Goal: Contribute content: Contribute content

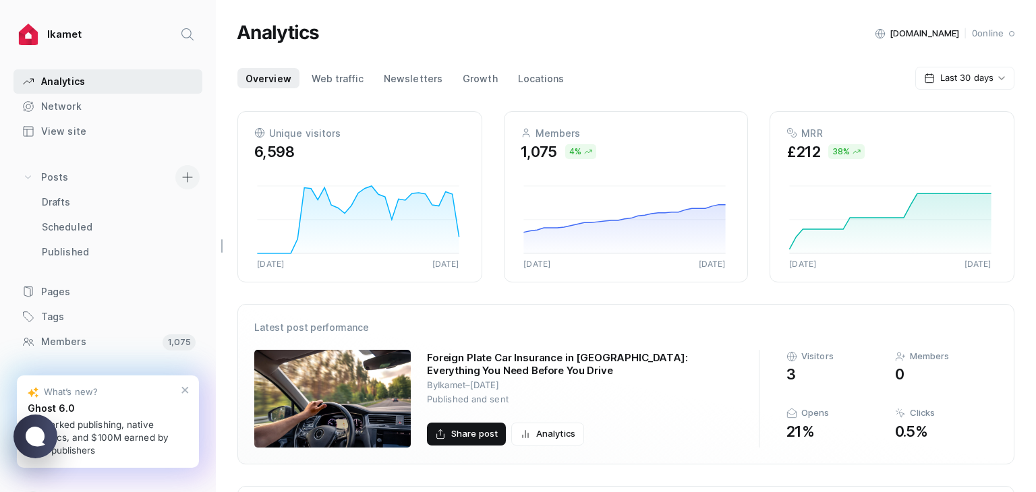
click at [175, 171] on span at bounding box center [187, 177] width 24 height 24
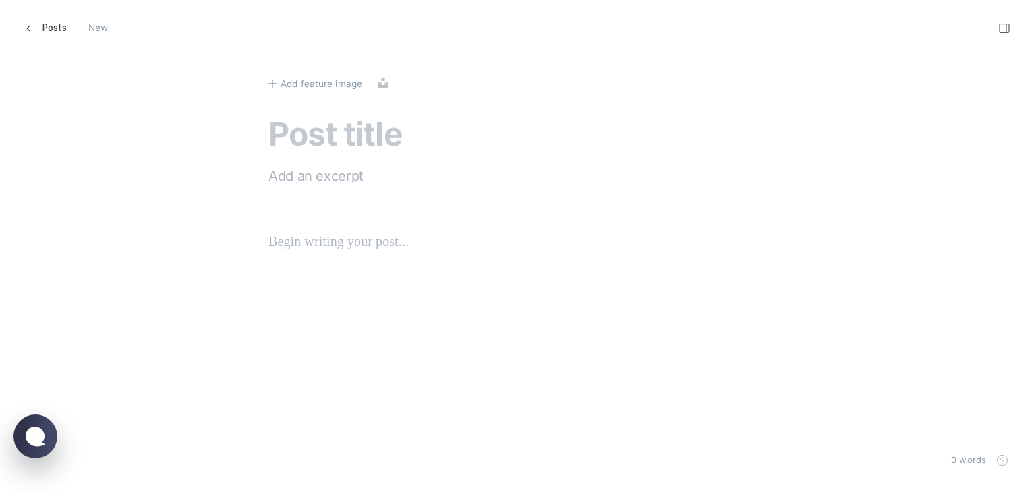
scroll to position [512, 1057]
paste textarea "When Should You Hire An Immigration Lawyer In [GEOGRAPHIC_DATA]"
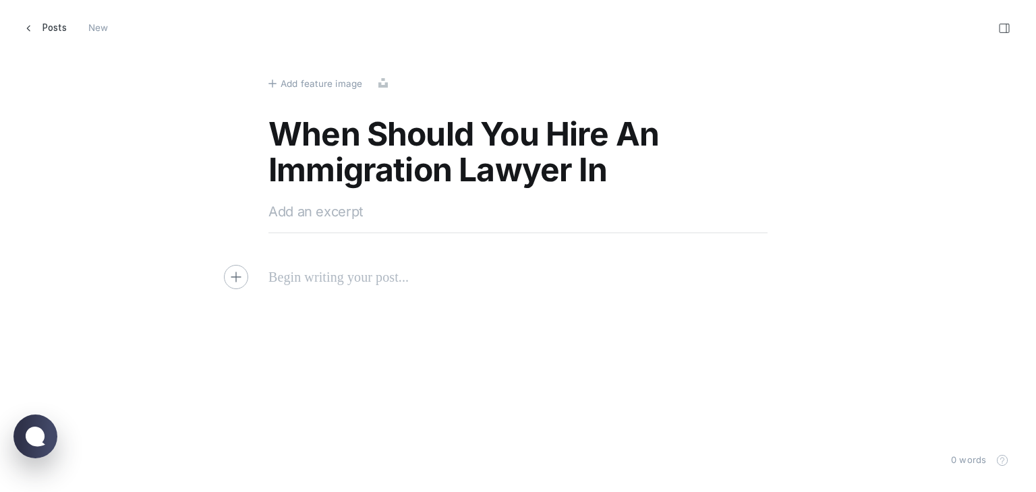
type textarea "When Should You Hire An Immigration Lawyer In [GEOGRAPHIC_DATA]"
click at [307, 204] on textarea at bounding box center [517, 212] width 499 height 20
paste textarea "Discover when to hire an immigration lawyer in [GEOGRAPHIC_DATA]. Ensure smooth…"
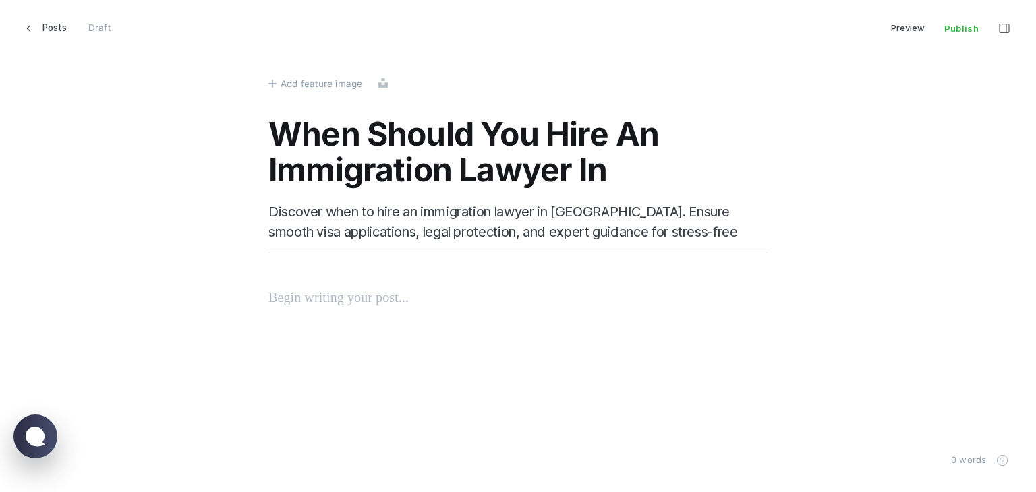
type textarea "Discover when to hire an immigration lawyer in [GEOGRAPHIC_DATA]. Ensure smooth…"
click at [322, 293] on p at bounding box center [517, 298] width 499 height 22
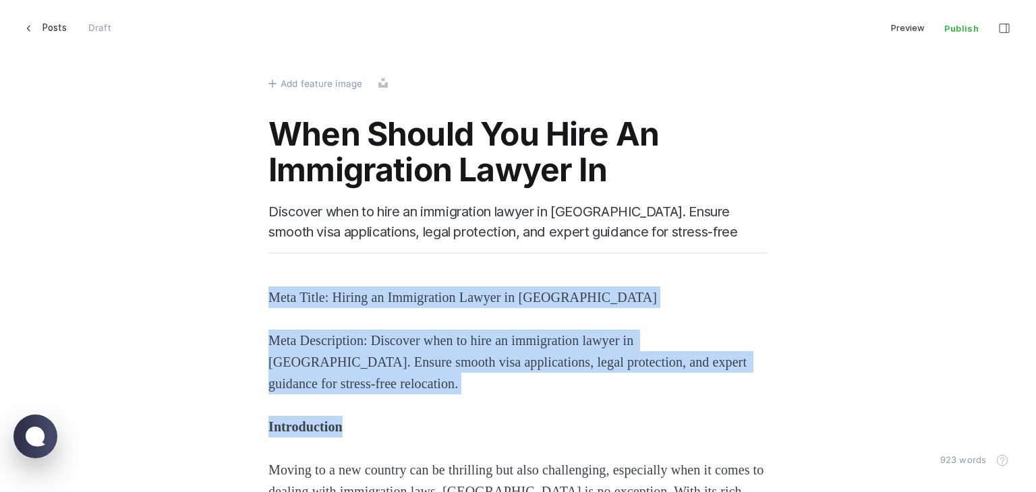
drag, startPoint x: 321, startPoint y: 413, endPoint x: 251, endPoint y: 266, distance: 162.3
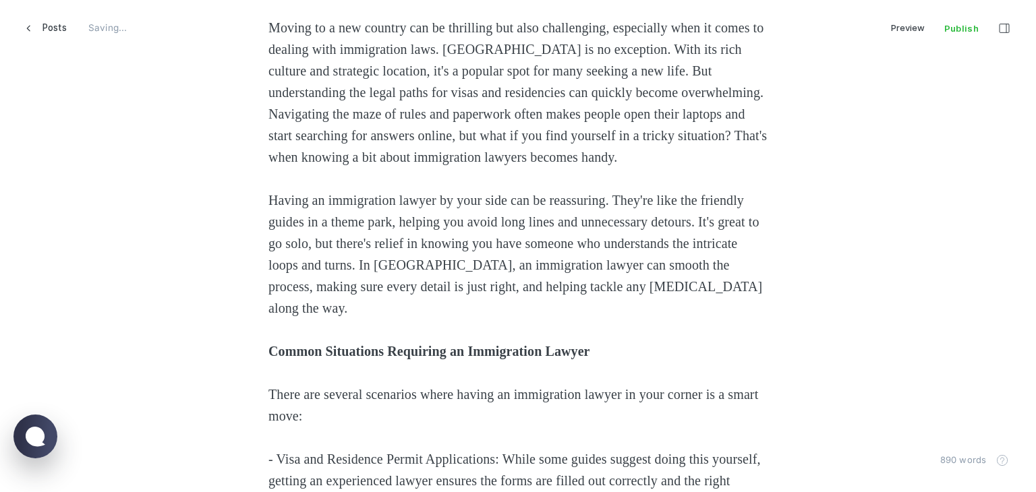
scroll to position [337, 0]
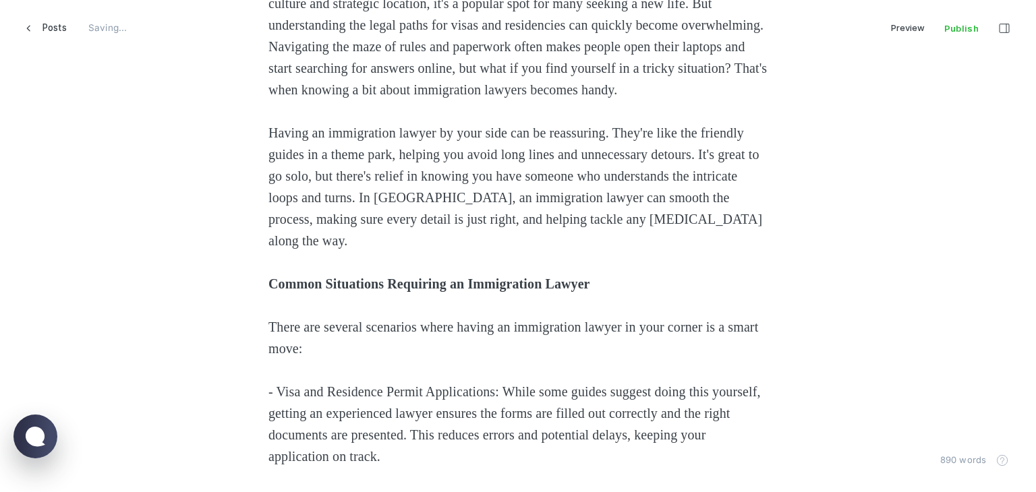
click at [326, 295] on p "Common Situations Requiring an Immigration Lawyer" at bounding box center [517, 284] width 499 height 22
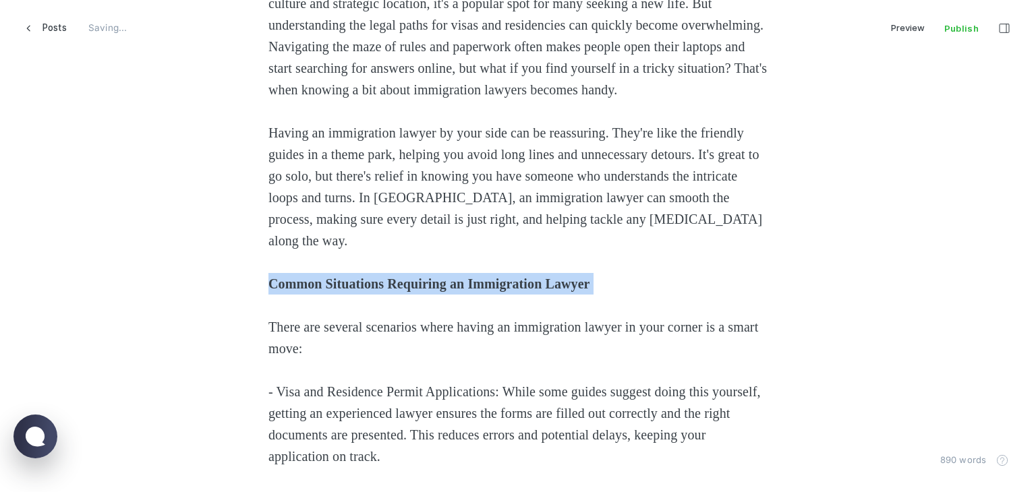
click at [326, 295] on p "Common Situations Requiring an Immigration Lawyer" at bounding box center [517, 284] width 499 height 22
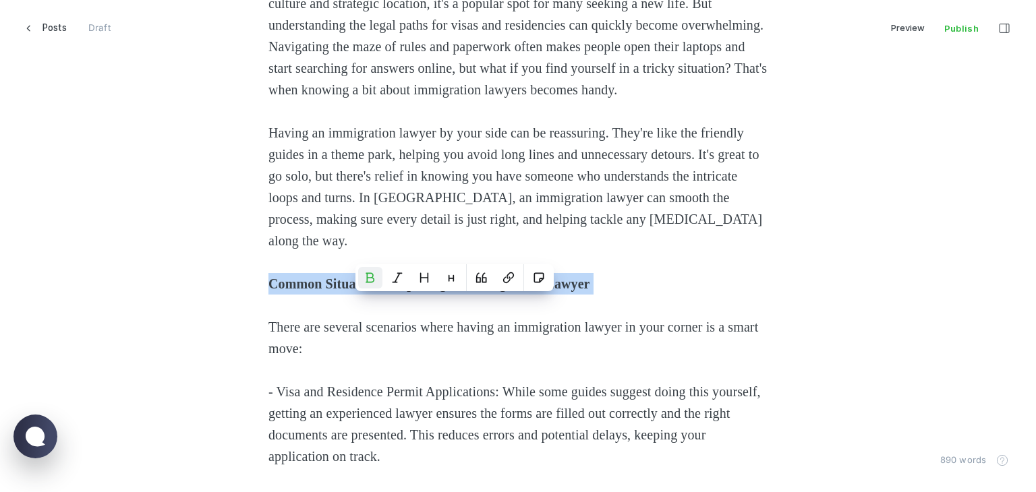
click at [326, 295] on p "Common Situations Requiring an Immigration Lawyer" at bounding box center [517, 284] width 499 height 22
click at [421, 278] on icon "Heading 2" at bounding box center [424, 277] width 11 height 11
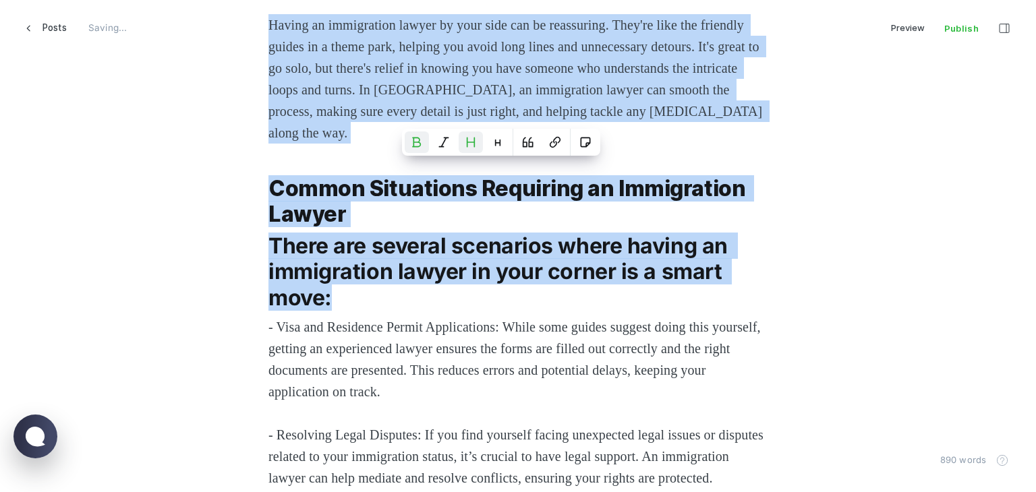
scroll to position [539, 0]
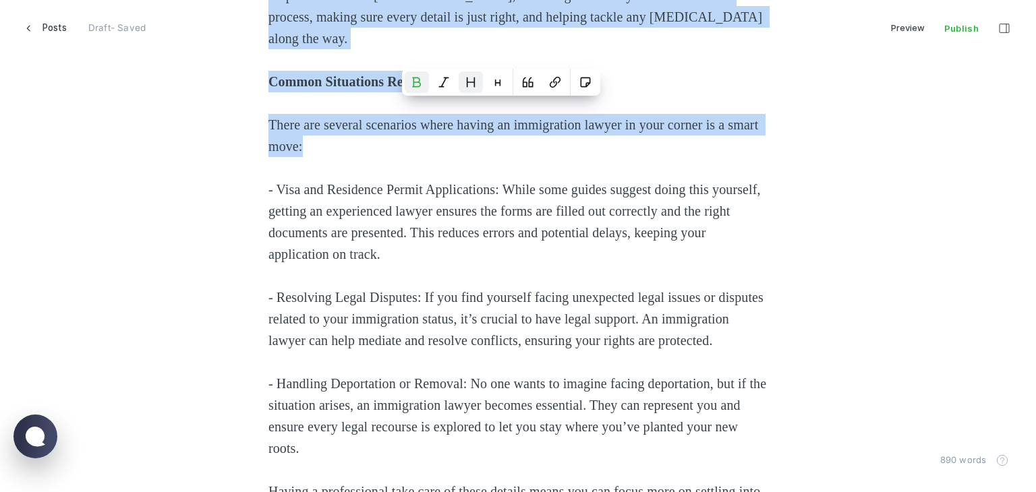
click at [466, 82] on icon "Heading 2" at bounding box center [470, 82] width 11 height 11
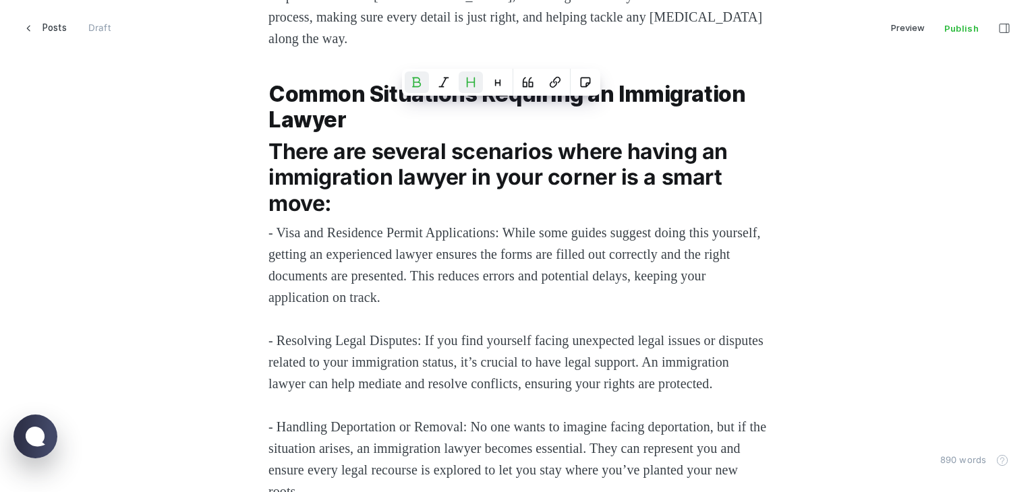
click at [384, 192] on span "There are several scenarios where having an immigration lawyer in your corner i…" at bounding box center [500, 177] width 464 height 78
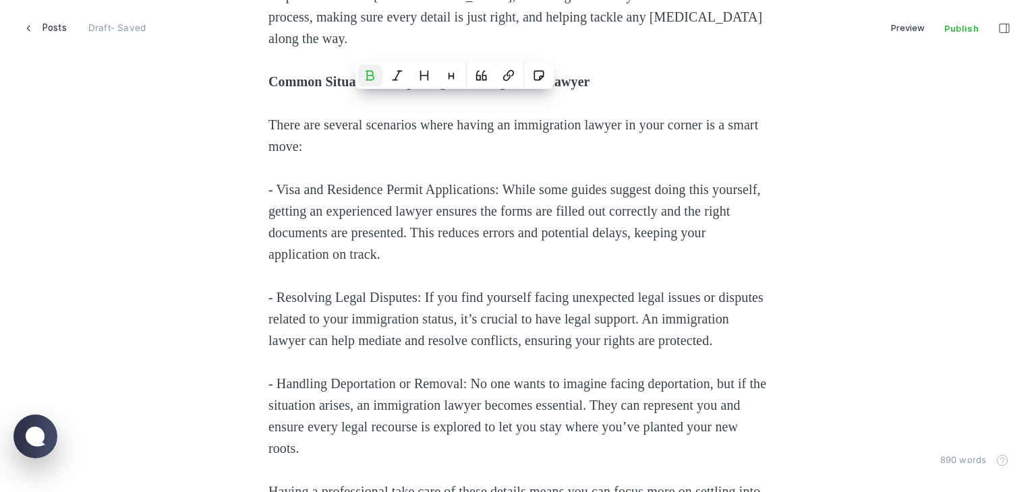
click at [347, 221] on p "- Visa and Residence Permit Applications: While some guides suggest doing this …" at bounding box center [517, 222] width 499 height 86
click at [348, 89] on strong "Common Situations Requiring an Immigration Lawyer" at bounding box center [429, 81] width 322 height 15
click at [331, 73] on icon "Heading 2" at bounding box center [331, 75] width 11 height 11
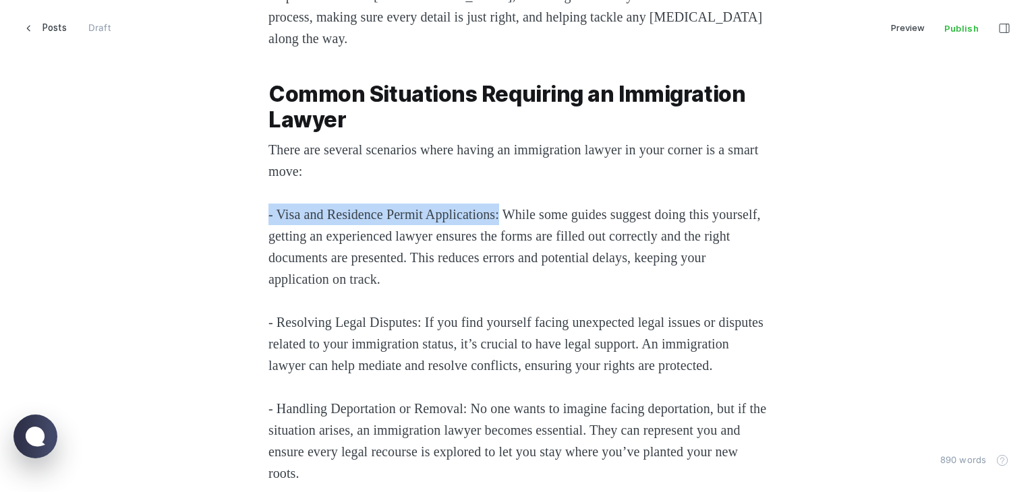
drag, startPoint x: 515, startPoint y: 238, endPoint x: 249, endPoint y: 231, distance: 265.8
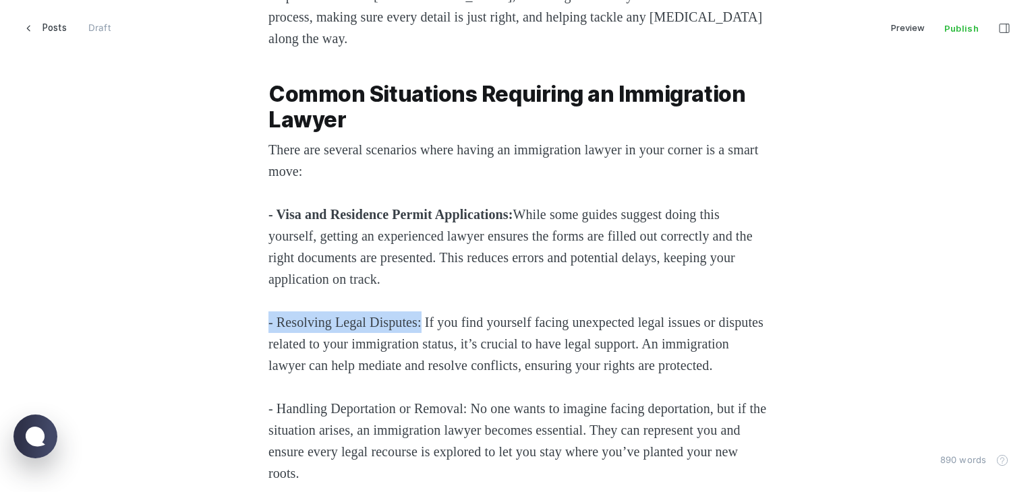
drag, startPoint x: 425, startPoint y: 341, endPoint x: 208, endPoint y: 343, distance: 217.1
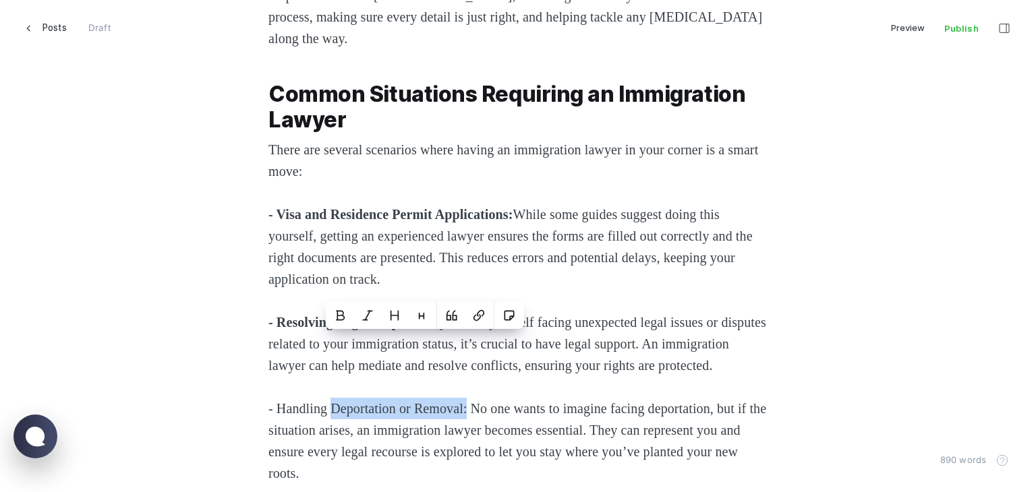
drag, startPoint x: 479, startPoint y: 454, endPoint x: 417, endPoint y: 433, distance: 65.7
click at [479, 446] on span "- Handling Deportation or Removal: No one wants to imagine facing deportation, …" at bounding box center [518, 441] width 501 height 80
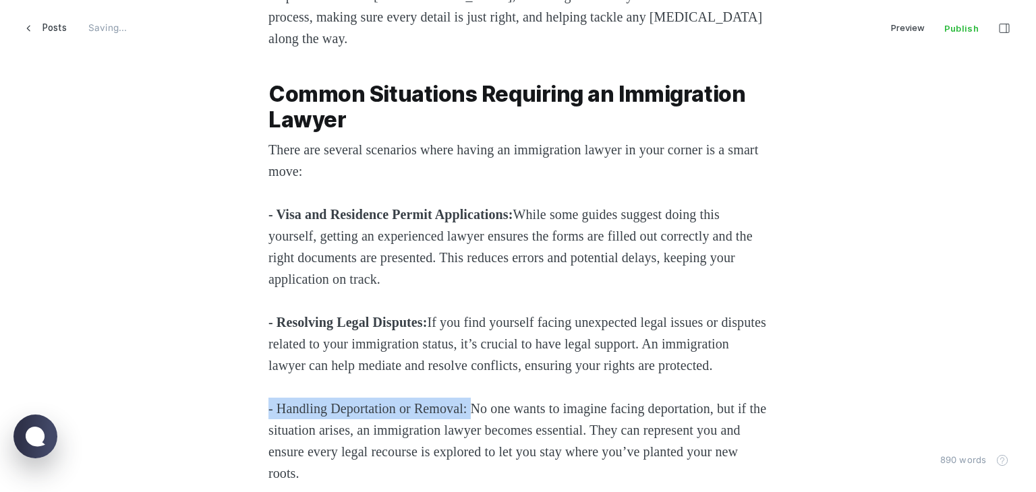
drag, startPoint x: 483, startPoint y: 448, endPoint x: 399, endPoint y: 271, distance: 195.4
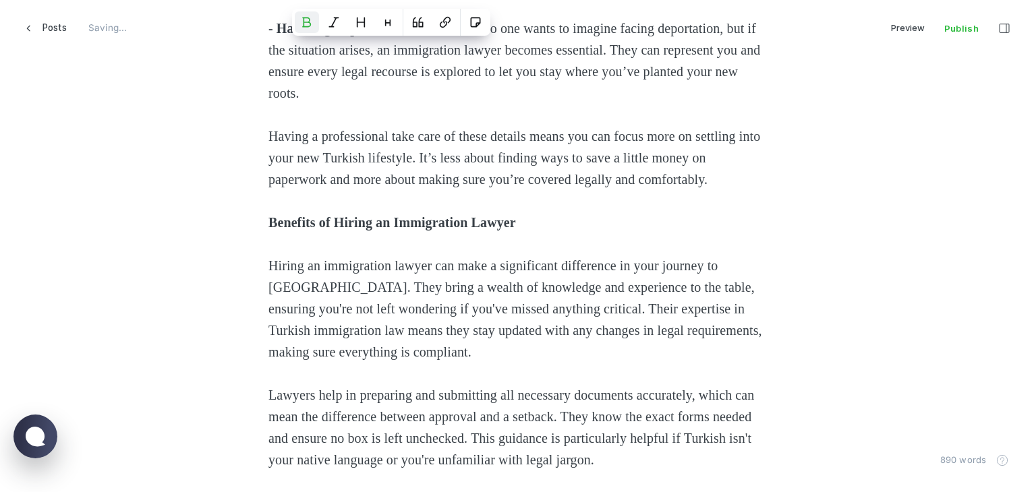
scroll to position [944, 0]
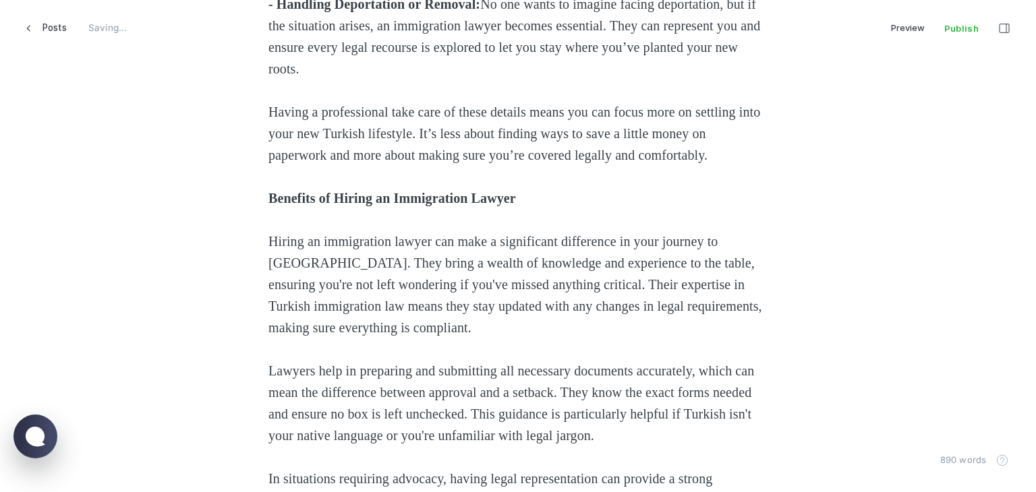
click at [306, 206] on strong "Benefits of Hiring an Immigration Lawyer" at bounding box center [391, 198] width 247 height 15
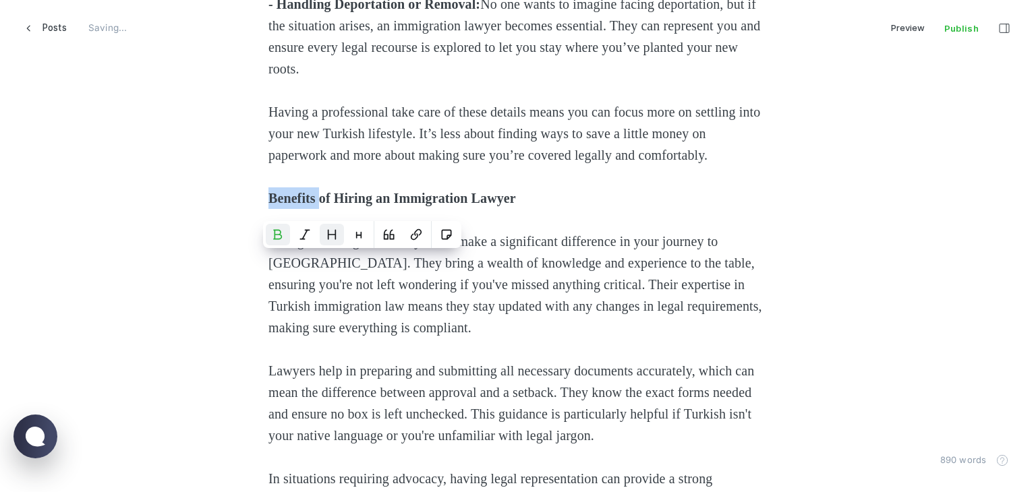
click at [336, 237] on icon "Heading 2" at bounding box center [331, 234] width 11 height 11
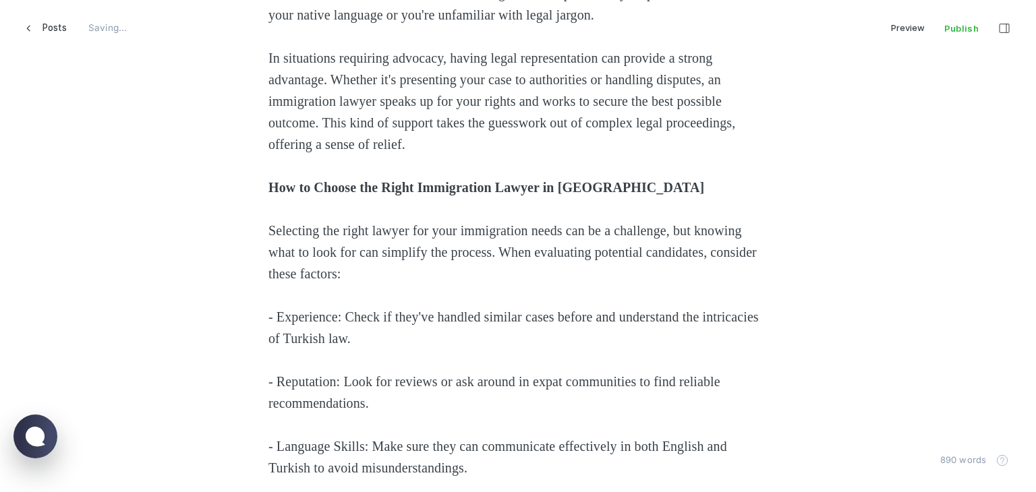
scroll to position [1349, 0]
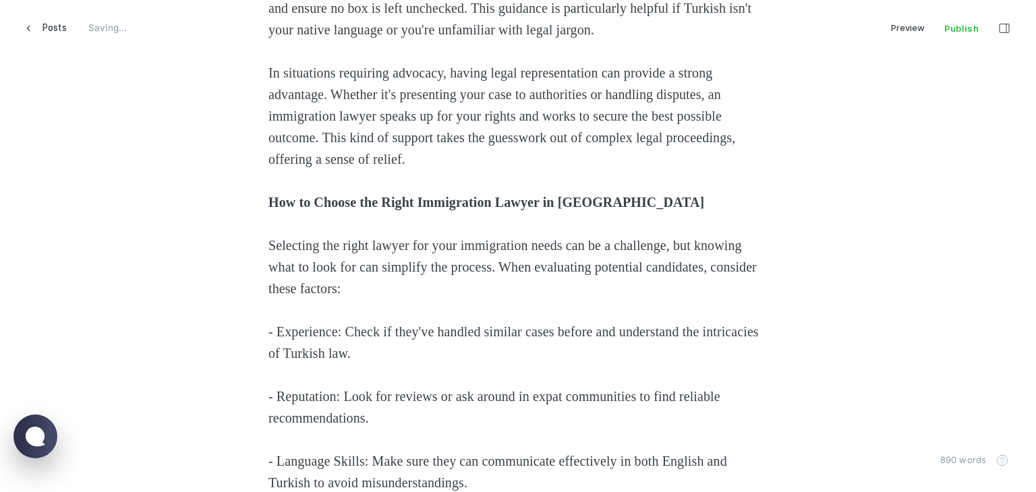
click at [307, 274] on div "Moving to a new country can be thrilling but also challenging, especially when …" at bounding box center [517, 82] width 499 height 2289
click at [307, 213] on p "How to Choose the Right Immigration Lawyer in [GEOGRAPHIC_DATA]" at bounding box center [517, 202] width 499 height 22
click at [334, 260] on icon "Heading 2" at bounding box center [331, 261] width 11 height 11
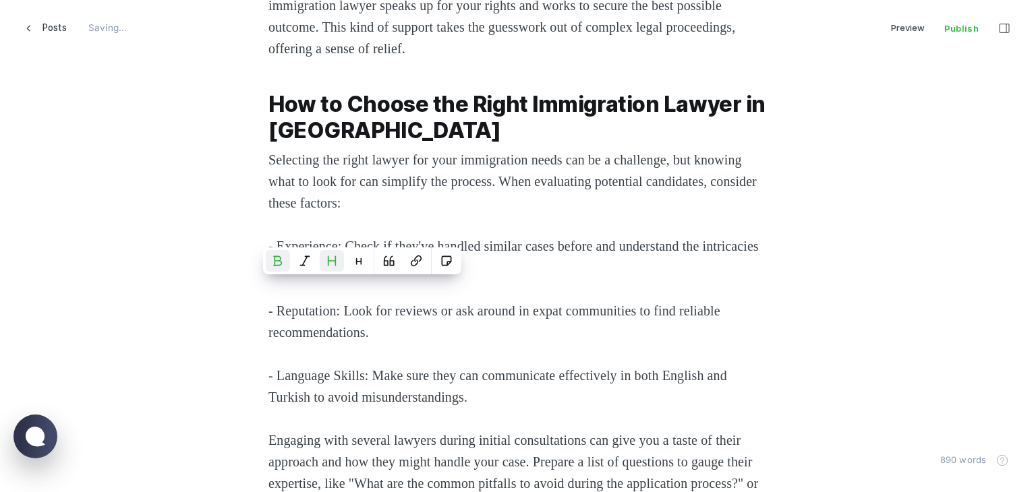
scroll to position [1618, 0]
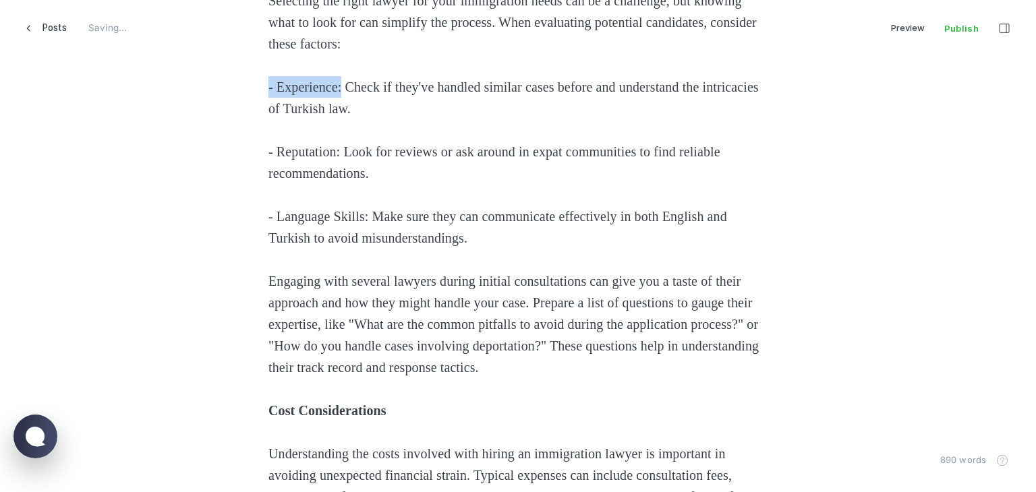
drag, startPoint x: 343, startPoint y: 174, endPoint x: 165, endPoint y: 172, distance: 178.7
drag, startPoint x: 344, startPoint y: 239, endPoint x: 240, endPoint y: 245, distance: 104.0
drag, startPoint x: 373, startPoint y: 303, endPoint x: 188, endPoint y: 294, distance: 185.0
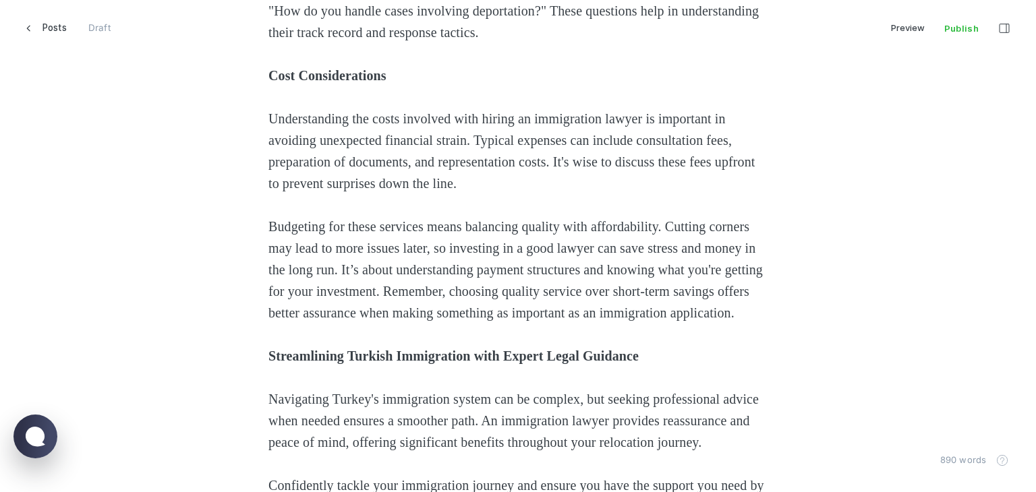
scroll to position [1955, 0]
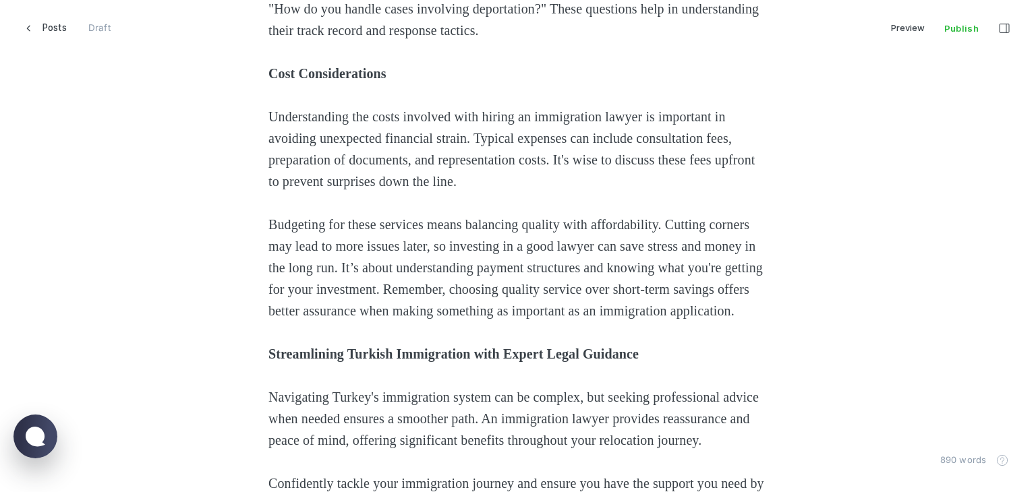
click at [302, 81] on strong "Cost Considerations" at bounding box center [327, 73] width 118 height 15
click at [329, 133] on icon "Heading 2" at bounding box center [331, 132] width 11 height 11
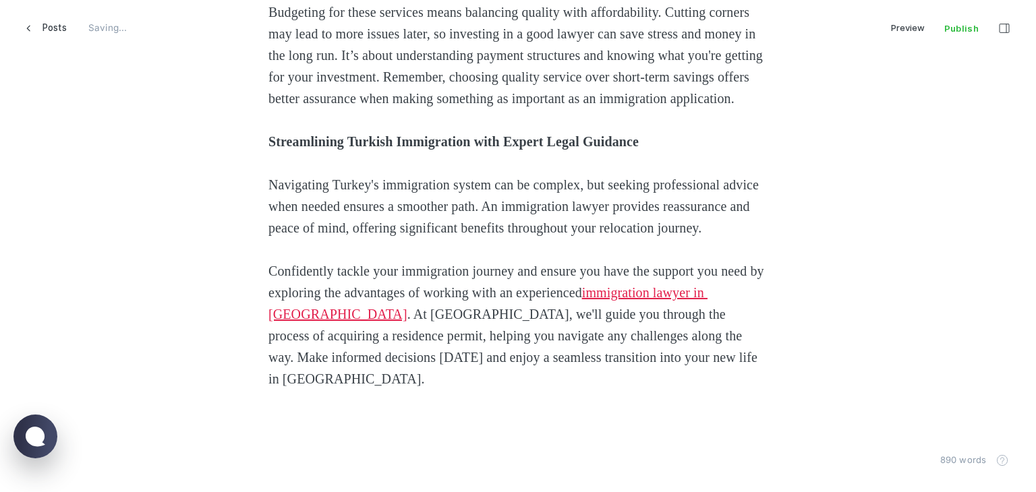
scroll to position [2293, 0]
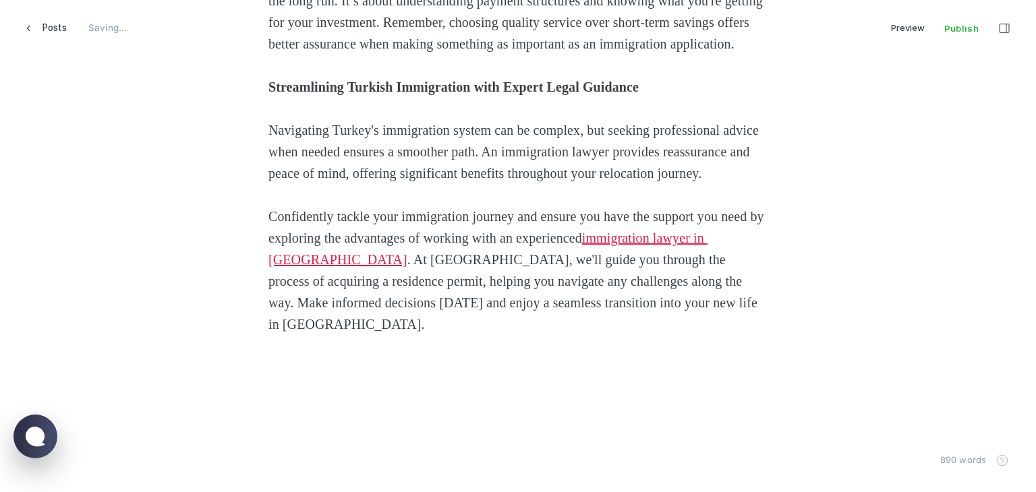
click at [296, 94] on strong "Streamlining Turkish Immigration with Expert Legal Guidance" at bounding box center [453, 87] width 370 height 15
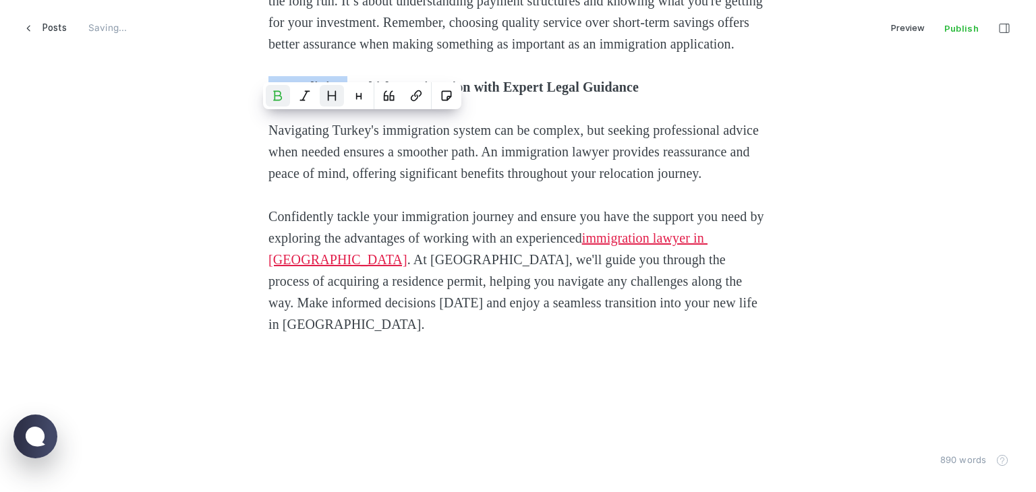
click at [334, 96] on icon "Heading 2" at bounding box center [331, 95] width 7 height 9
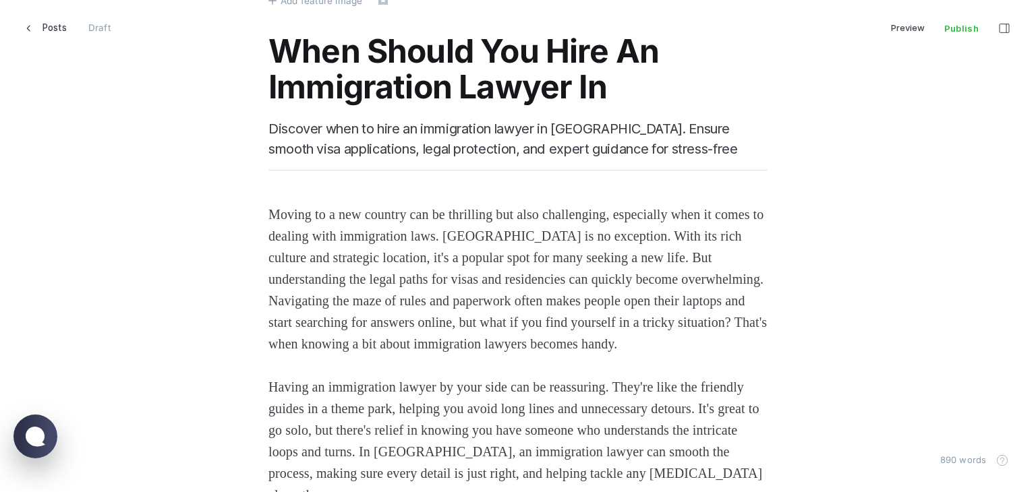
scroll to position [0, 0]
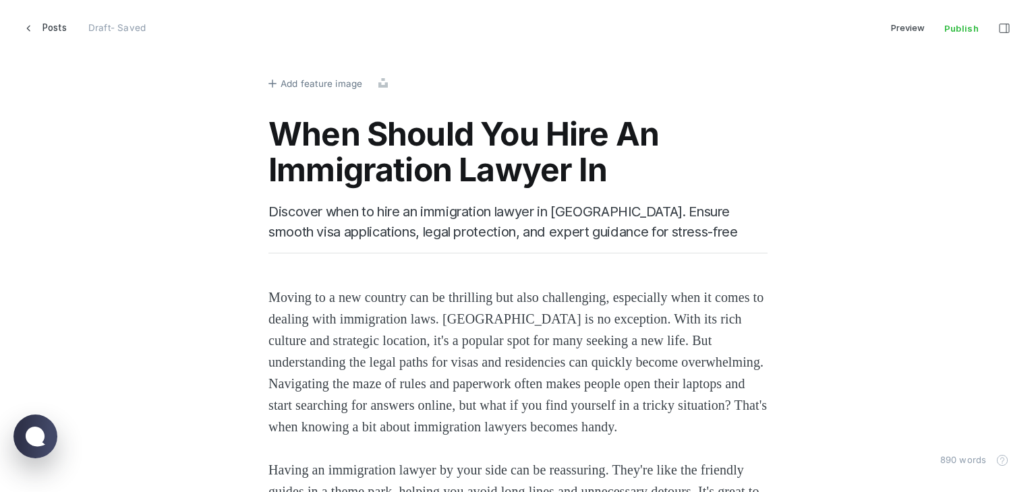
click at [268, 83] on icon "button" at bounding box center [272, 84] width 8 height 8
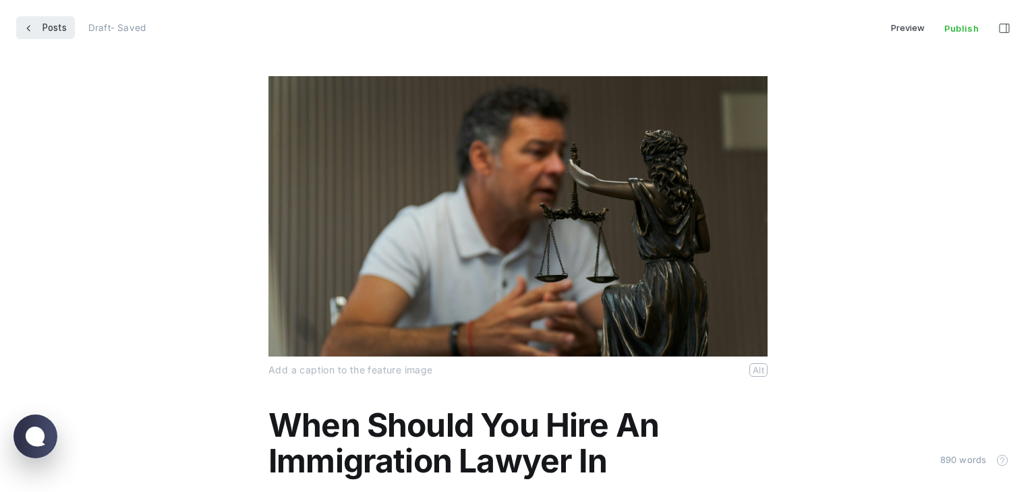
click at [27, 30] on icon at bounding box center [28, 28] width 8 height 8
